Goal: Information Seeking & Learning: Learn about a topic

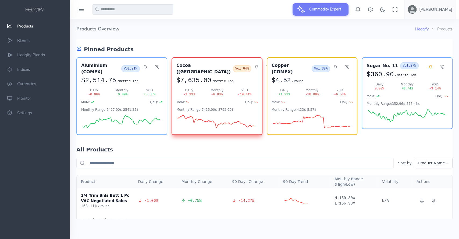
click at [121, 9] on input "text" at bounding box center [133, 9] width 81 height 10
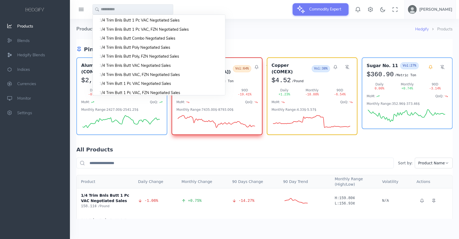
click at [281, 27] on h4 "Products Overview" at bounding box center [245, 29] width 339 height 20
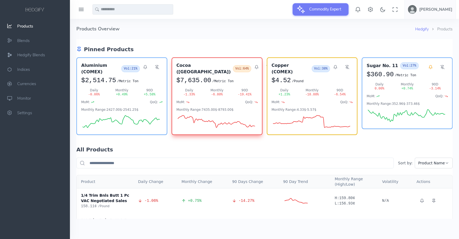
click at [121, 12] on input "text" at bounding box center [133, 9] width 81 height 10
click at [112, 20] on span "ugar No. 11" at bounding box center [112, 20] width 21 height 6
type input "**********"
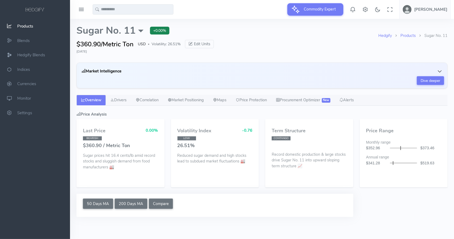
select select "****"
type input "**********"
click at [440, 72] on icon "button" at bounding box center [439, 71] width 5 height 5
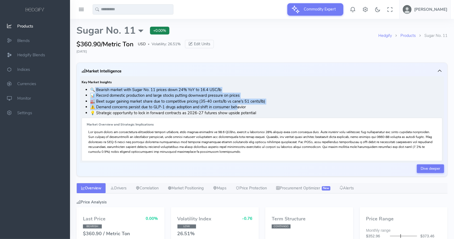
drag, startPoint x: 95, startPoint y: 90, endPoint x: 241, endPoint y: 107, distance: 146.8
click at [241, 107] on ul "🔍 Bearish market with Sugar No. 11 prices down 24% YoY to 16.4 USC/lb 📊 Record …" at bounding box center [262, 101] width 361 height 29
click at [241, 107] on li "⚠️ Demand concerns persist due to GLP-1 drugs adoption and shift in consumer be…" at bounding box center [266, 107] width 352 height 6
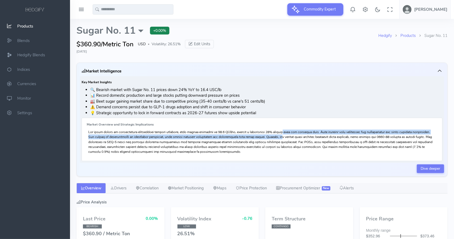
drag, startPoint x: 273, startPoint y: 134, endPoint x: 274, endPoint y: 139, distance: 5.0
click at [274, 139] on p at bounding box center [261, 141] width 347 height 25
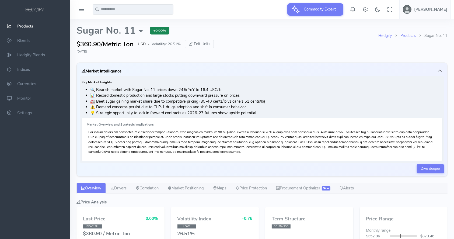
click at [297, 142] on p at bounding box center [261, 141] width 347 height 25
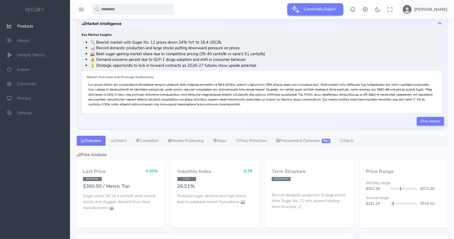
scroll to position [47, 0]
click at [209, 16] on div at bounding box center [262, 9] width 384 height 19
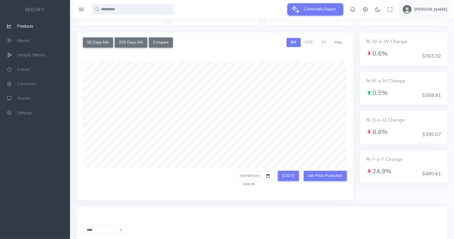
scroll to position [248, 0]
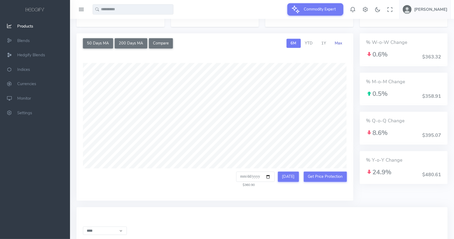
click at [337, 43] on span "Max" at bounding box center [339, 42] width 8 height 5
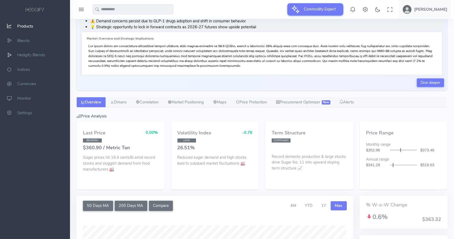
scroll to position [86, 0]
click at [121, 99] on link "Drivers" at bounding box center [118, 101] width 25 height 11
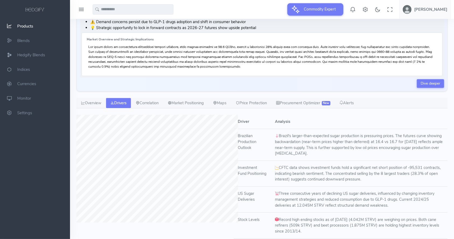
scroll to position [82, 0]
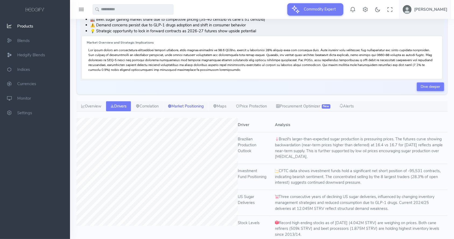
click at [192, 107] on link "Market Positioning" at bounding box center [185, 106] width 45 height 11
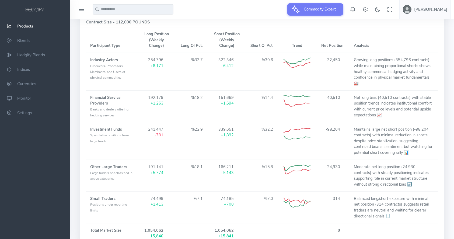
scroll to position [258, 0]
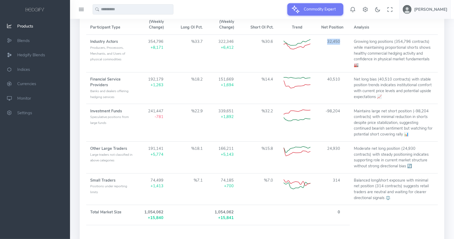
drag, startPoint x: 326, startPoint y: 42, endPoint x: 340, endPoint y: 43, distance: 13.2
click at [340, 43] on td "32,450" at bounding box center [332, 53] width 35 height 37
click at [342, 63] on td "32,450" at bounding box center [332, 53] width 35 height 37
drag, startPoint x: 225, startPoint y: 46, endPoint x: 230, endPoint y: 46, distance: 5.1
click at [230, 46] on div "+6,412" at bounding box center [226, 48] width 27 height 6
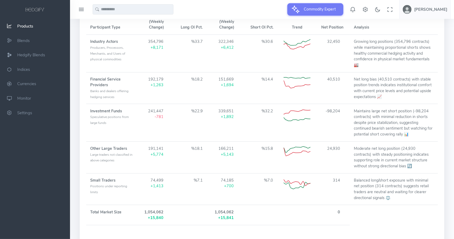
drag, startPoint x: 237, startPoint y: 51, endPoint x: 247, endPoint y: 56, distance: 10.6
click at [247, 56] on tr "Industry Actors Producers, Processors, Merchants, and Users of physical commodi…" at bounding box center [261, 53] width 351 height 37
drag, startPoint x: 98, startPoint y: 114, endPoint x: 129, endPoint y: 112, distance: 30.7
click at [129, 112] on td "Investment Funds Speculative positions from large funds" at bounding box center [112, 122] width 53 height 37
click at [111, 115] on span "Speculative positions from large funds" at bounding box center [109, 120] width 38 height 10
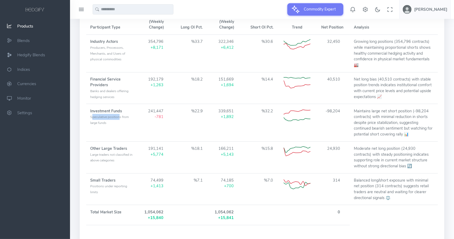
drag, startPoint x: 93, startPoint y: 116, endPoint x: 120, endPoint y: 117, distance: 27.5
click at [120, 117] on span "Speculative positions from large funds" at bounding box center [109, 120] width 38 height 10
click at [331, 112] on td "-98,204" at bounding box center [332, 122] width 35 height 37
click at [333, 126] on td "-98,204" at bounding box center [332, 122] width 35 height 37
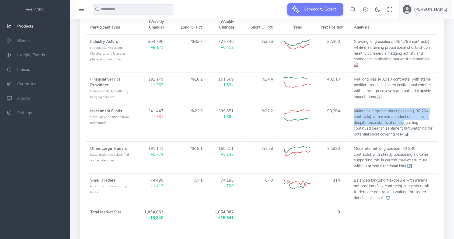
drag, startPoint x: 354, startPoint y: 111, endPoint x: 403, endPoint y: 125, distance: 50.7
click at [403, 125] on td "Maintains large net short position (-98,204 contracts) with minimal reduction i…" at bounding box center [394, 122] width 88 height 37
click at [425, 128] on td "Maintains large net short position (-98,204 contracts) with minimal reduction i…" at bounding box center [394, 122] width 88 height 37
click at [439, 115] on div "SUGAR Market Participants Summary (2025-08-26) Contract Size - 112,000 POUNDS P…" at bounding box center [262, 169] width 364 height 368
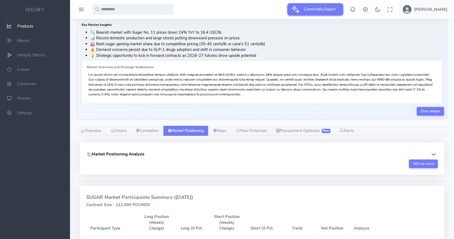
scroll to position [57, 0]
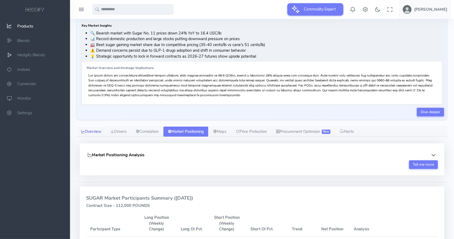
click at [96, 128] on link "Overview" at bounding box center [90, 131] width 29 height 11
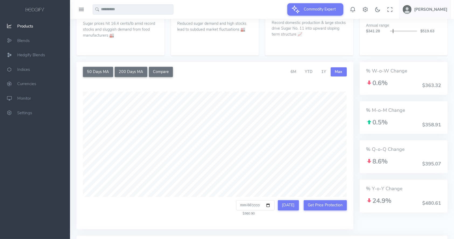
scroll to position [214, 0]
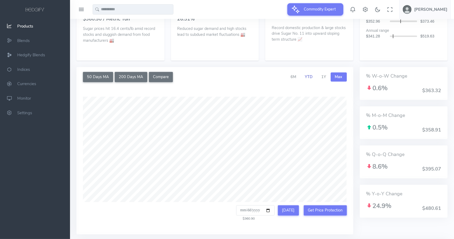
click at [308, 76] on span "YTD" at bounding box center [309, 76] width 8 height 5
click at [353, 141] on div "50 Days MA 200 Days MA Compare Compare Commodities Select up to 4 additional co…" at bounding box center [214, 154] width 283 height 174
click at [356, 176] on div "% W-o-W Change 0.6% $363.32 % M-o-M Change 0.5% $358.91 % Q-o-Q Change 8.6% $39…" at bounding box center [403, 154] width 94 height 174
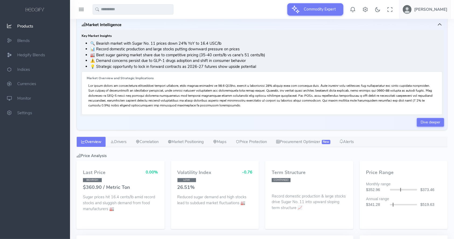
scroll to position [45, 0]
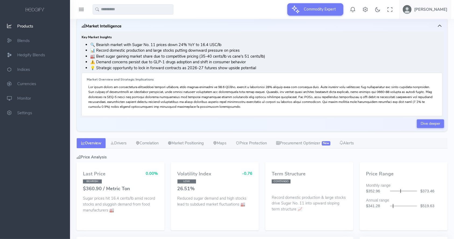
click at [278, 123] on div "Dive deeper" at bounding box center [262, 123] width 364 height 9
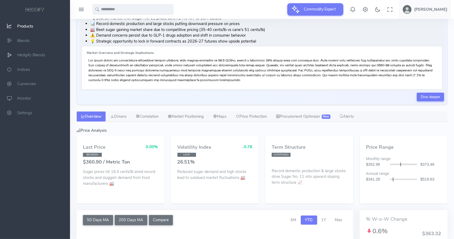
scroll to position [59, 0]
